Goal: Ask a question

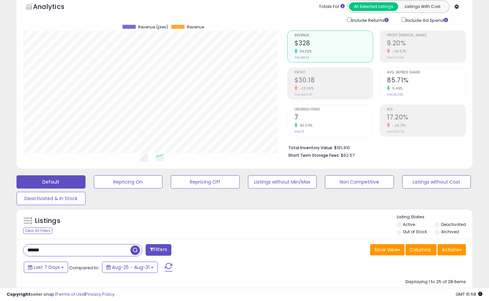
drag, startPoint x: -88, startPoint y: 246, endPoint x: -93, endPoint y: 246, distance: 5.6
click at [0, 246] on html "Unable to login Retrieving listings data.. has not yet accepted the Terms of Us…" at bounding box center [244, 117] width 489 height 301
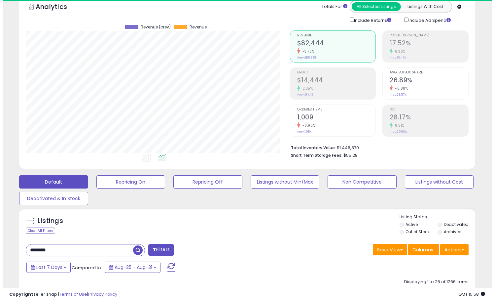
scroll to position [135, 264]
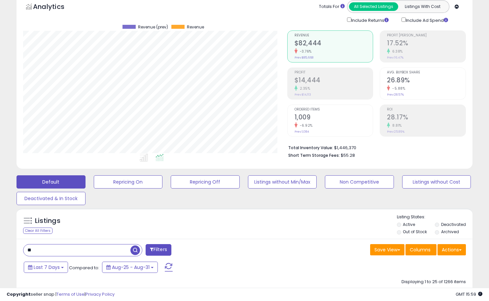
type input "*"
drag, startPoint x: 71, startPoint y: 250, endPoint x: -115, endPoint y: 251, distance: 185.3
click at [0, 251] on html "Unable to login Retrieving listings data.. has not yet accepted the Terms of Us…" at bounding box center [244, 117] width 489 height 301
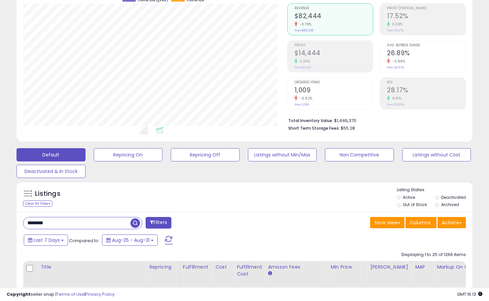
scroll to position [132, 0]
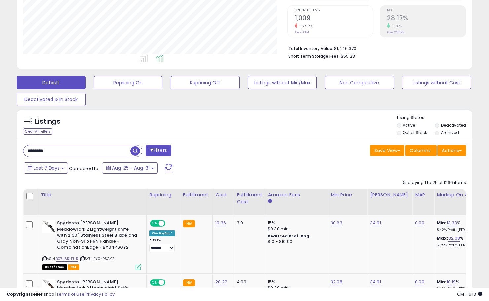
drag, startPoint x: 79, startPoint y: 150, endPoint x: -94, endPoint y: 137, distance: 173.2
click at [0, 137] on html "Unable to login Retrieving listings data.. has not yet accepted the Terms of Us…" at bounding box center [244, 18] width 489 height 301
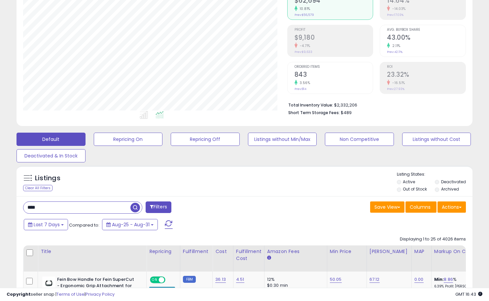
scroll to position [198, 0]
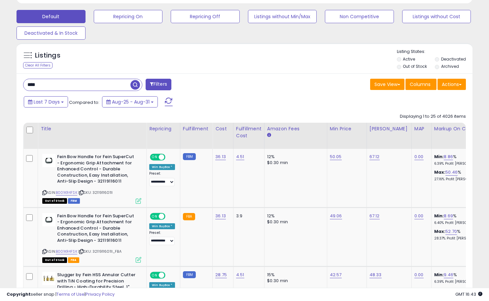
drag, startPoint x: 53, startPoint y: 80, endPoint x: -68, endPoint y: 71, distance: 120.9
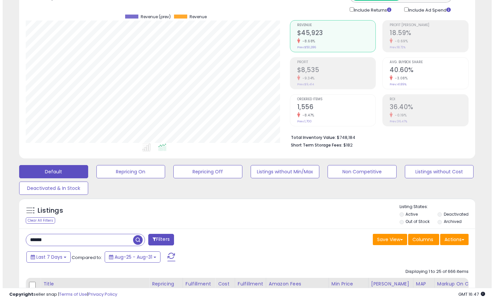
scroll to position [43, 0]
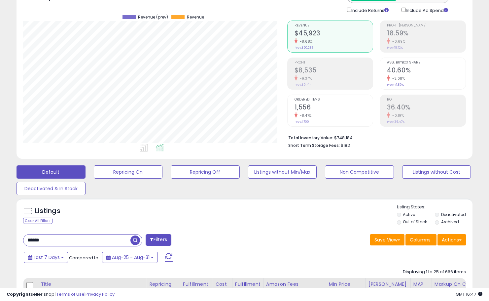
drag, startPoint x: 65, startPoint y: 239, endPoint x: -112, endPoint y: 235, distance: 177.4
click at [0, 235] on html "Unable to login Retrieving listings data.. has not yet accepted the Terms of Us…" at bounding box center [244, 107] width 489 height 301
type input "*********"
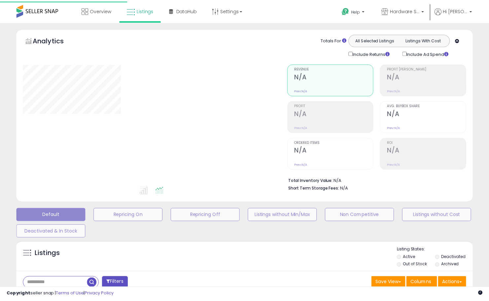
scroll to position [43, 0]
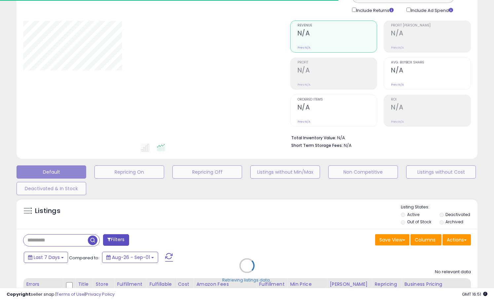
type input "*********"
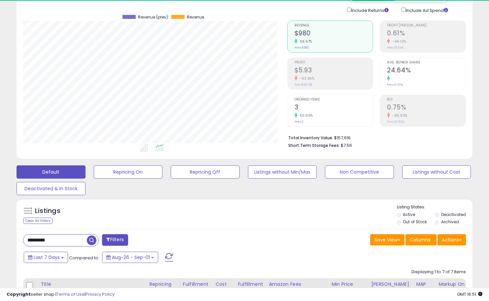
scroll to position [135, 264]
